Goal: Entertainment & Leisure: Consume media (video, audio)

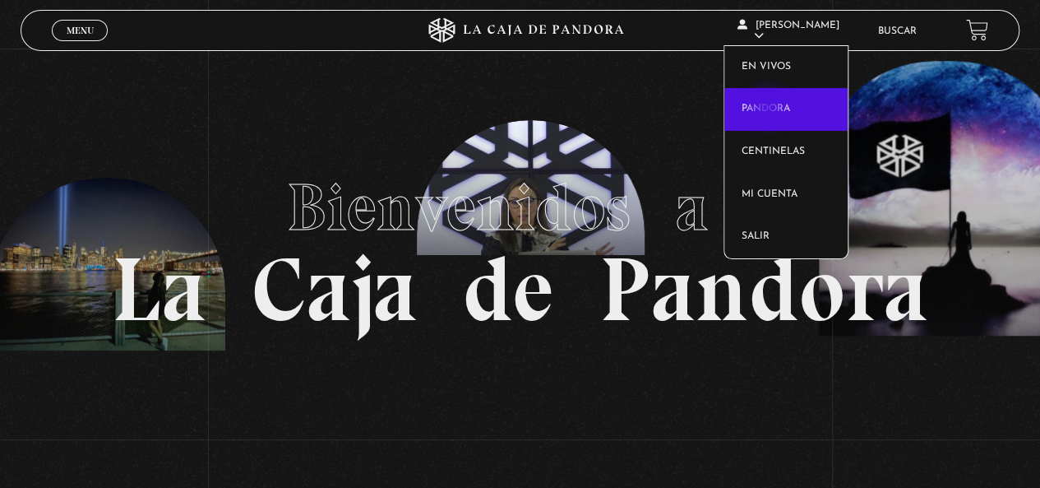
click at [769, 109] on link "Pandora" at bounding box center [786, 109] width 123 height 43
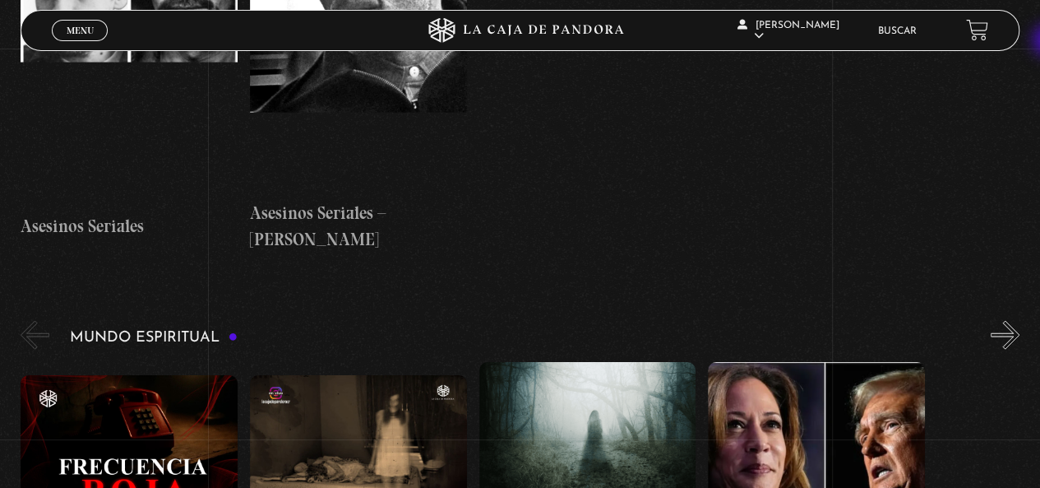
scroll to position [4841, 0]
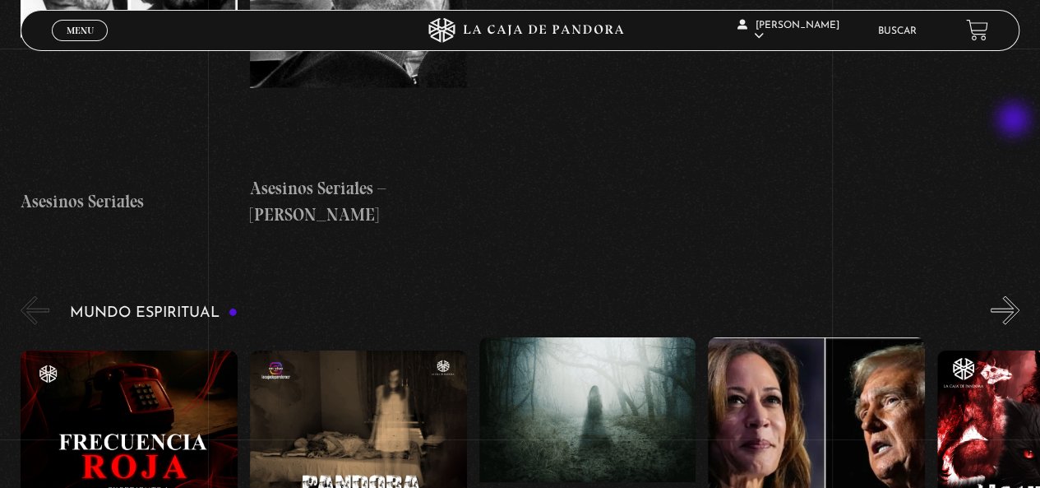
click at [1016, 296] on button "»" at bounding box center [1005, 310] width 29 height 29
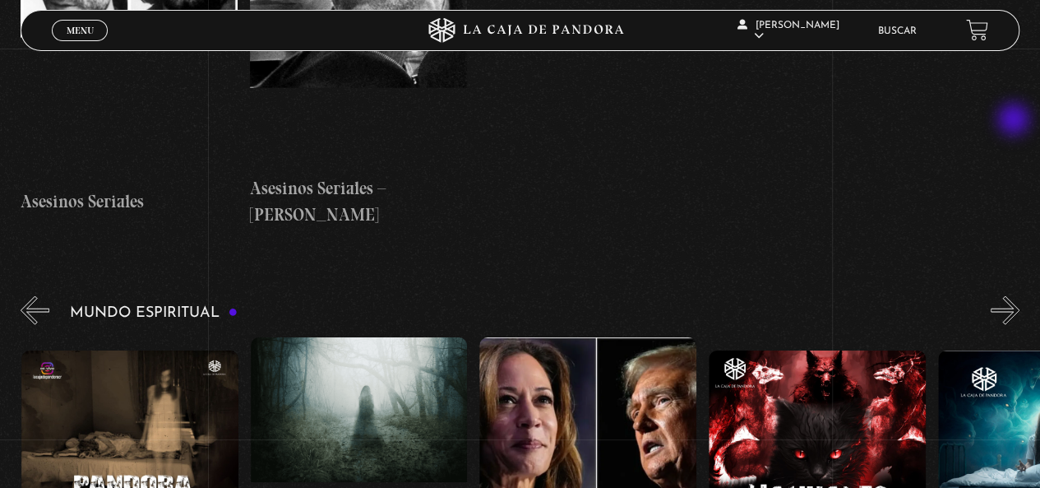
click at [1016, 296] on button "»" at bounding box center [1005, 310] width 29 height 29
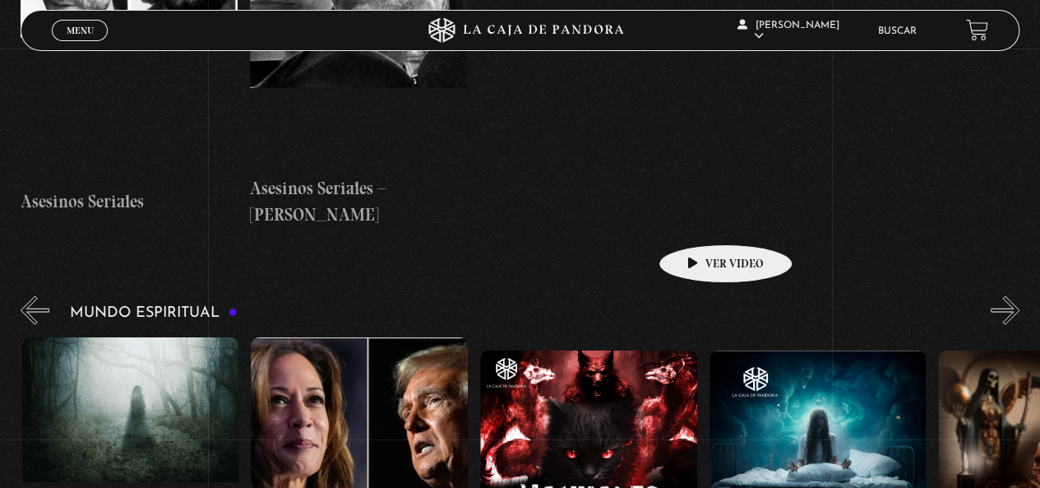
scroll to position [0, 458]
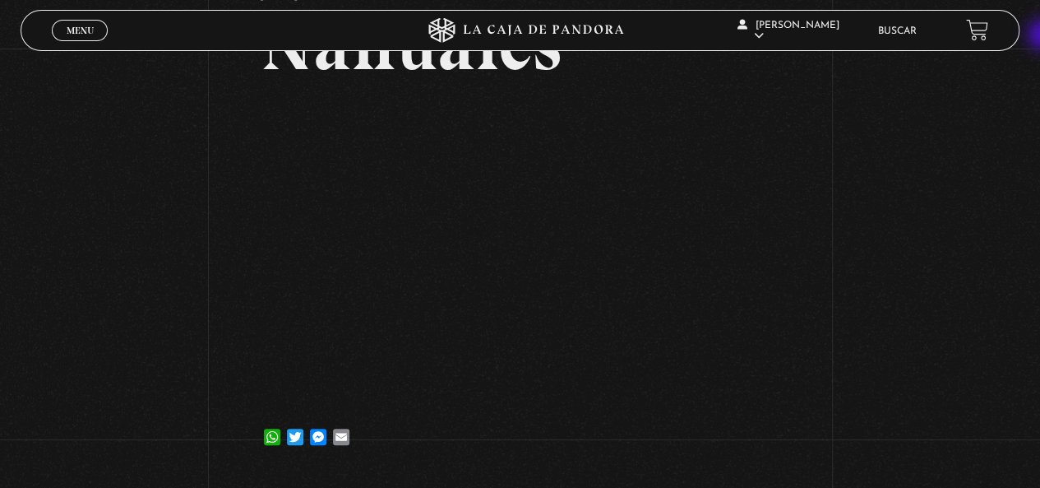
scroll to position [143, 0]
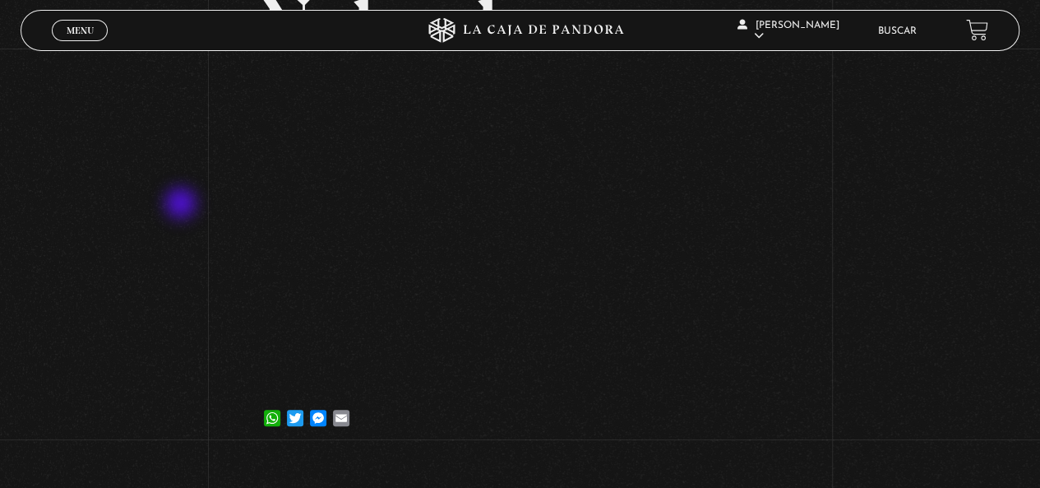
drag, startPoint x: 183, startPoint y: 205, endPoint x: 270, endPoint y: 6, distance: 217.3
click at [182, 204] on div "Volver [DATE] Nahuales WhatsApp Twitter Messenger Email" at bounding box center [520, 179] width 1040 height 549
